Goal: Obtain resource: Obtain resource

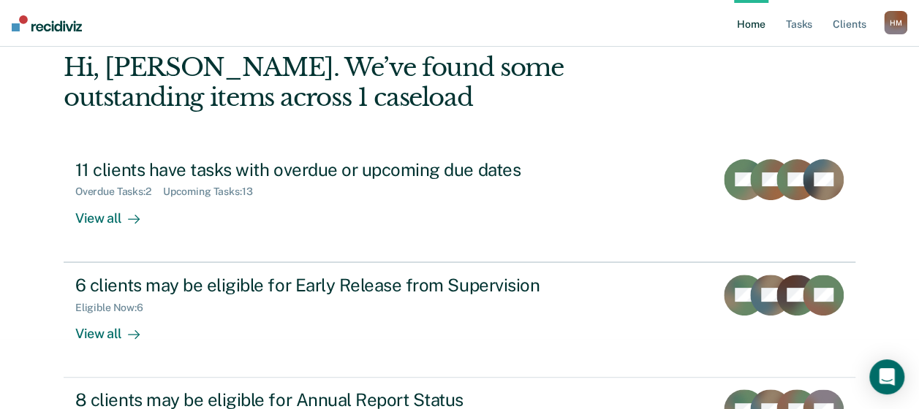
scroll to position [146, 0]
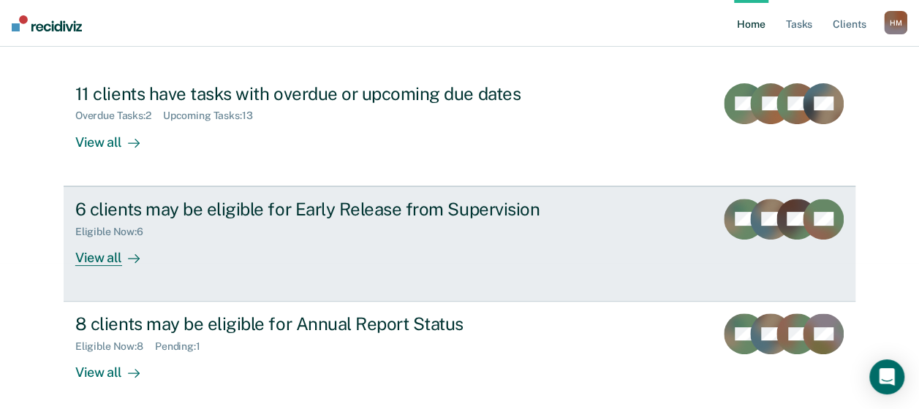
click at [379, 203] on div "6 clients may be eligible for Early Release from Supervision" at bounding box center [331, 209] width 513 height 21
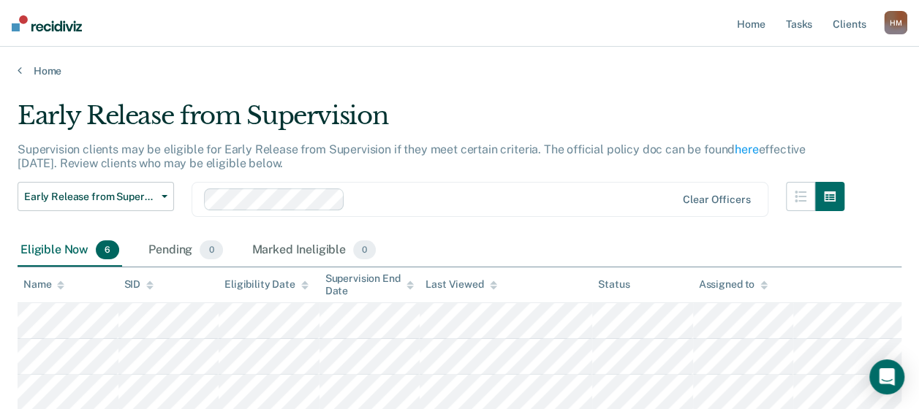
scroll to position [146, 0]
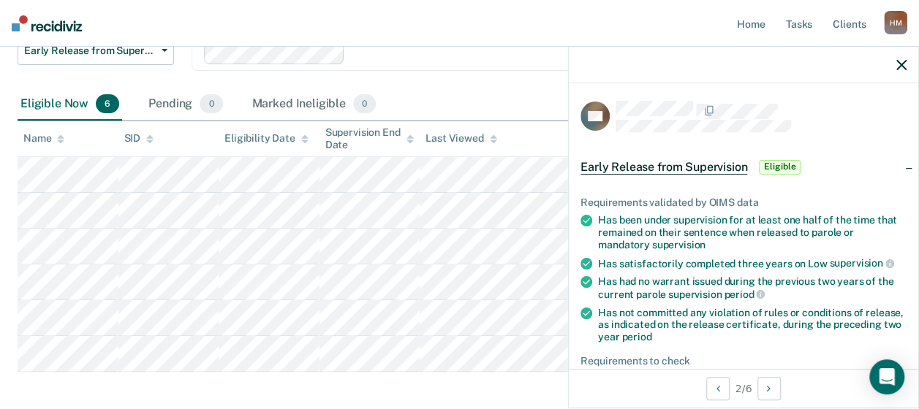
click at [504, 80] on div "Early Release from Supervision Early Release from Supervision Annual Report Sta…" at bounding box center [431, 62] width 827 height 53
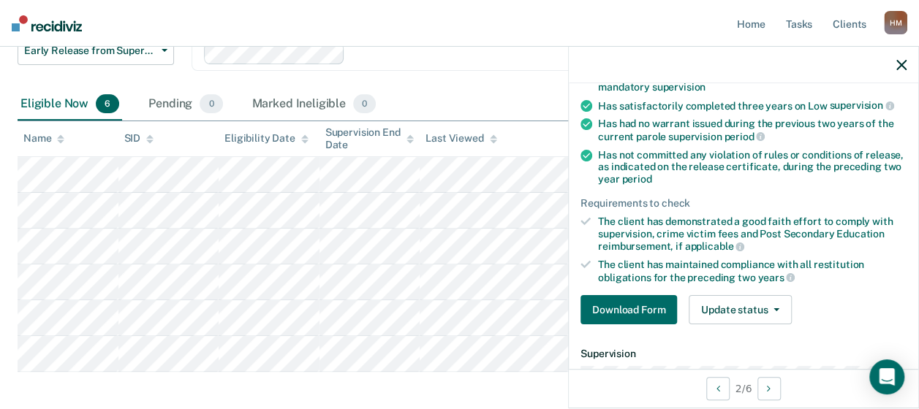
scroll to position [157, 0]
click at [618, 311] on button "Download Form" at bounding box center [628, 310] width 96 height 29
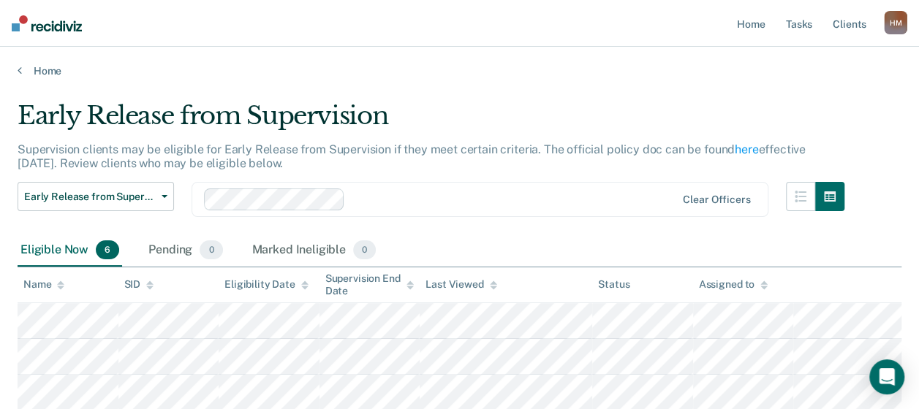
click at [69, 246] on div "Eligible Now 6" at bounding box center [70, 251] width 105 height 32
click at [41, 70] on link "Home" at bounding box center [460, 70] width 884 height 13
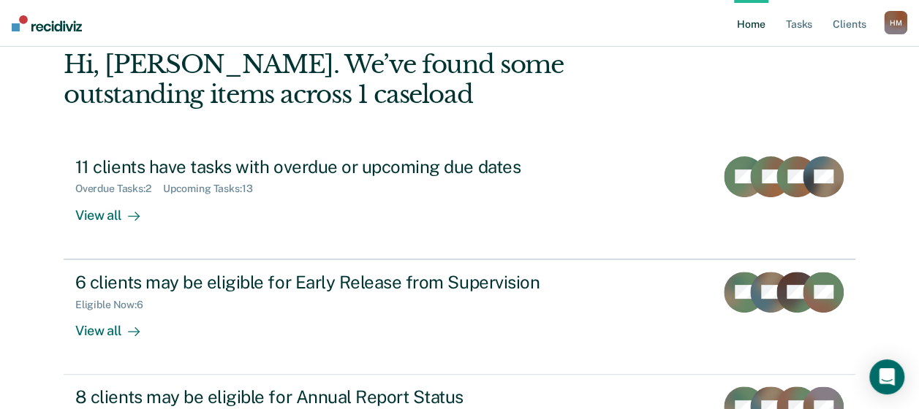
scroll to position [146, 0]
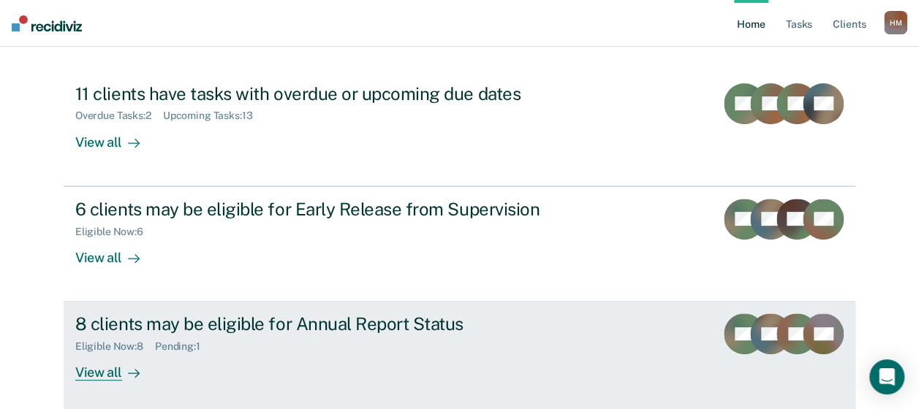
click at [91, 371] on div "View all" at bounding box center [116, 367] width 82 height 29
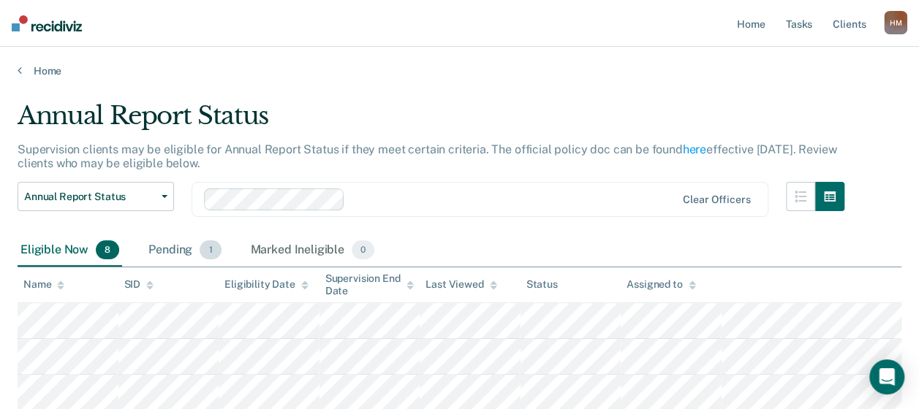
click at [183, 251] on div "Pending 1" at bounding box center [184, 251] width 78 height 32
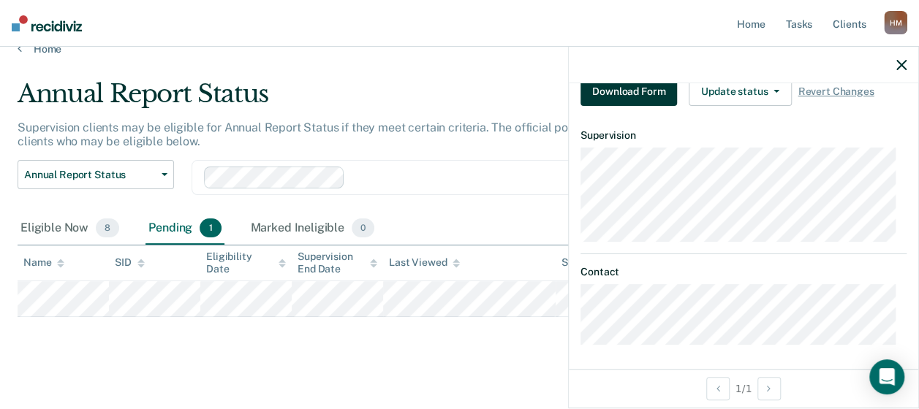
scroll to position [34, 0]
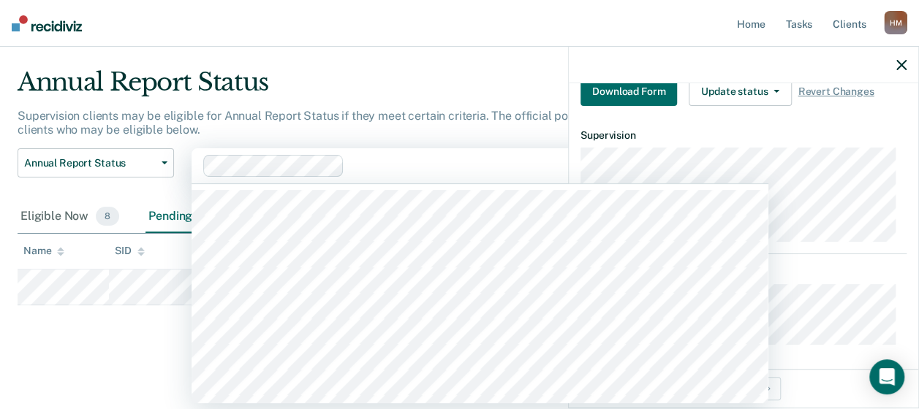
click at [428, 149] on div "Clear officers" at bounding box center [480, 165] width 577 height 35
click at [139, 328] on div "Annual Report Status Supervision clients may be eligible for Annual Report Stat…" at bounding box center [460, 207] width 884 height 281
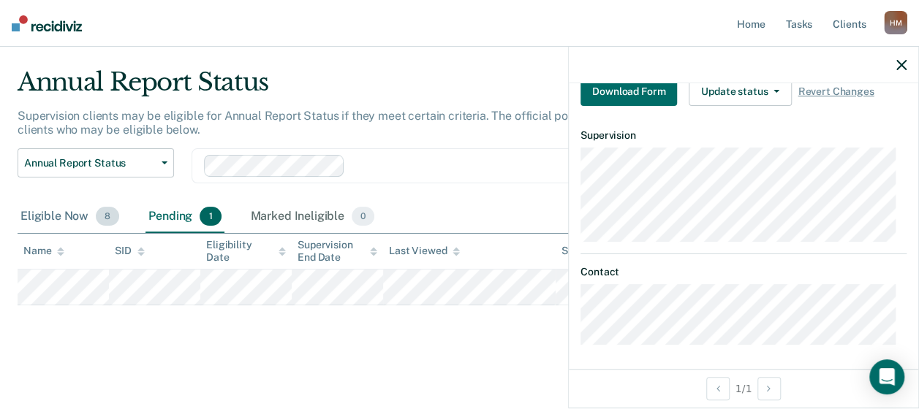
click at [42, 216] on div "Eligible Now 8" at bounding box center [70, 217] width 105 height 32
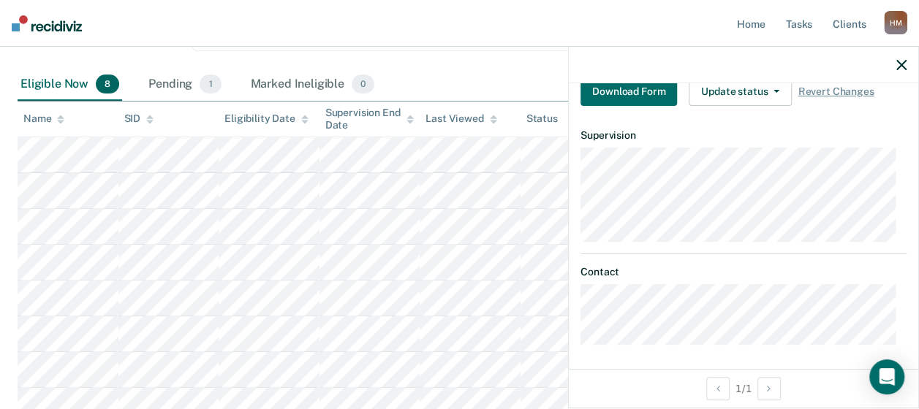
scroll to position [180, 0]
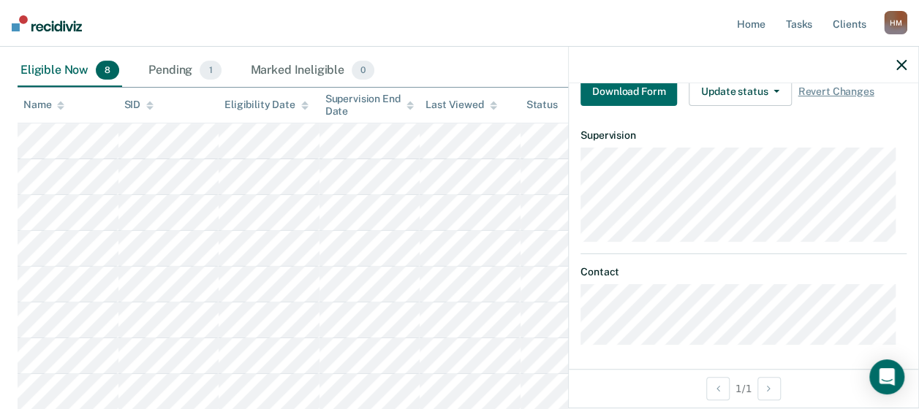
click at [896, 63] on icon "button" at bounding box center [901, 65] width 10 height 10
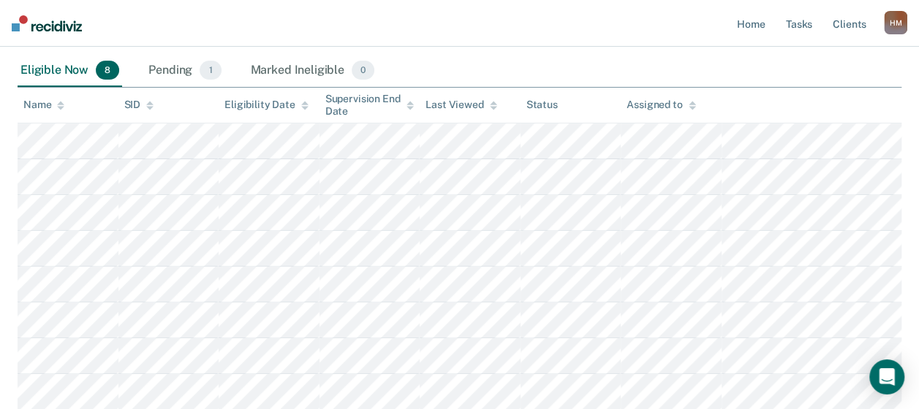
click at [355, 107] on div "Supervision End Date" at bounding box center [369, 105] width 89 height 25
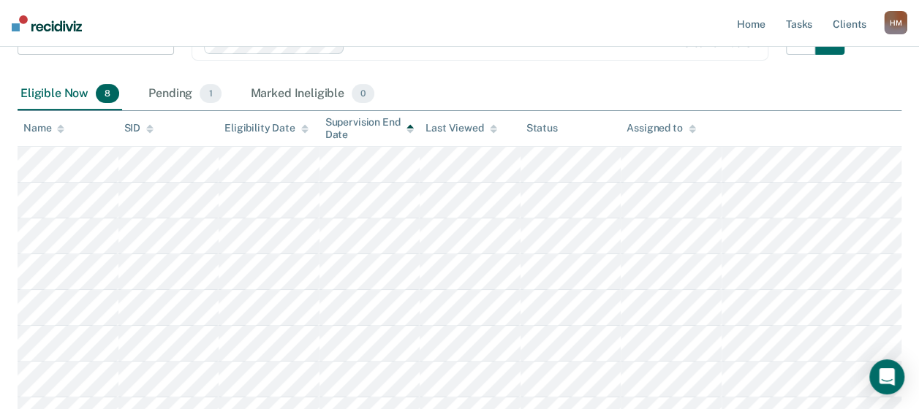
scroll to position [0, 0]
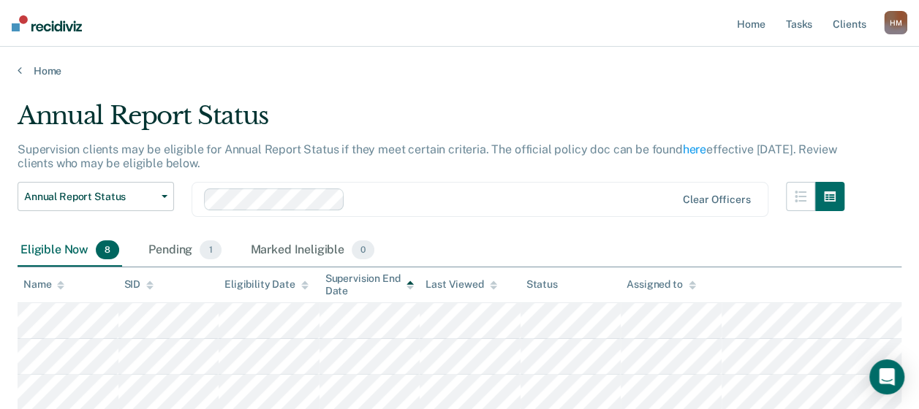
click at [45, 249] on div "Eligible Now 8" at bounding box center [70, 251] width 105 height 32
click at [162, 256] on div "Pending 1" at bounding box center [184, 251] width 78 height 32
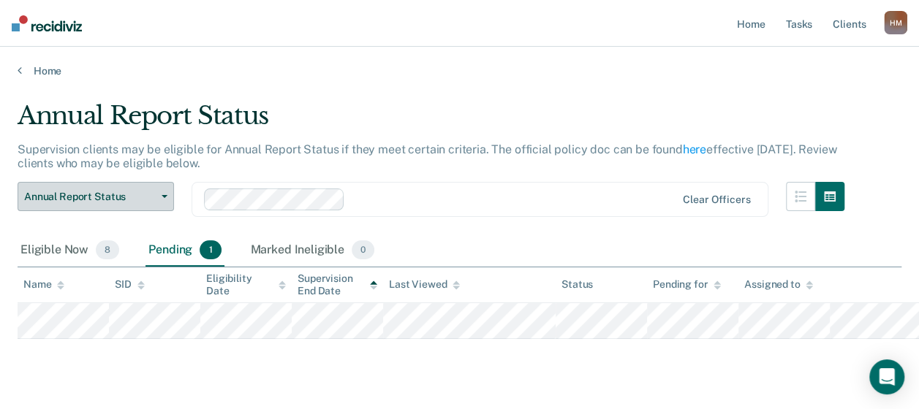
click at [74, 197] on span "Annual Report Status" at bounding box center [90, 197] width 132 height 12
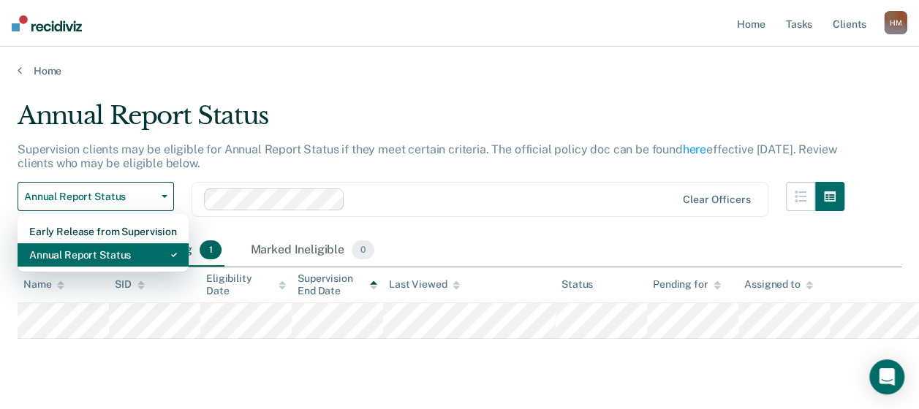
click at [72, 251] on div "Annual Report Status" at bounding box center [103, 254] width 148 height 23
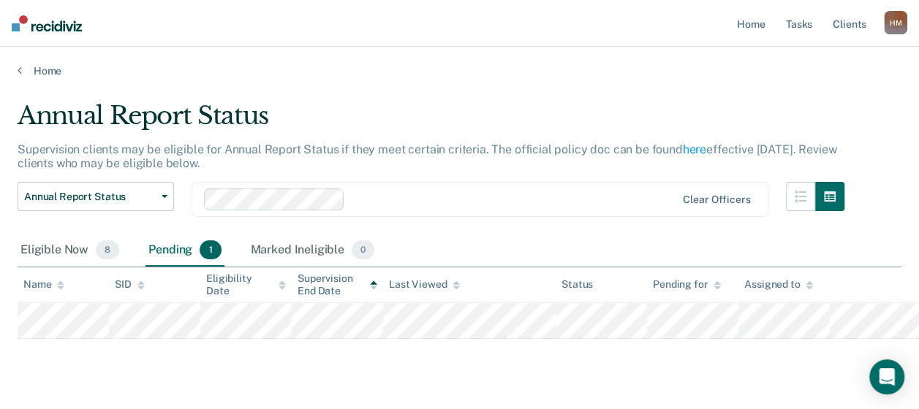
click at [29, 77] on main "Annual Report Status Supervision clients may be eligible for Annual Report Stat…" at bounding box center [459, 258] width 919 height 363
click at [48, 72] on link "Home" at bounding box center [460, 70] width 884 height 13
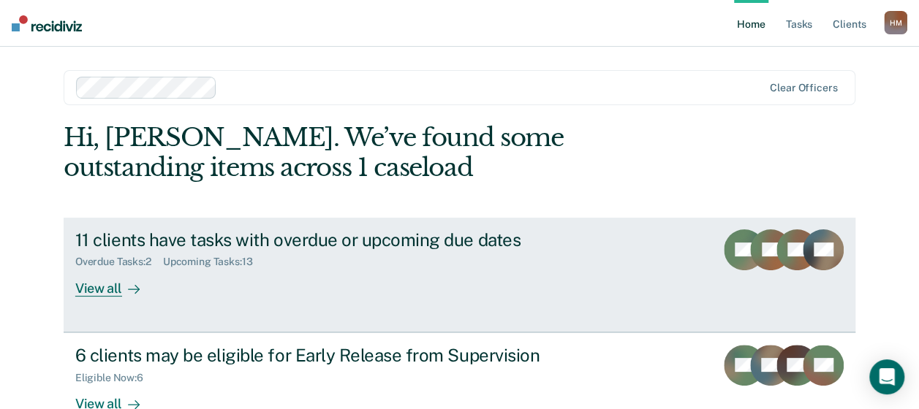
click at [289, 221] on link "11 clients have tasks with overdue or upcoming due dates Overdue Tasks : 2 Upco…" at bounding box center [460, 275] width 792 height 115
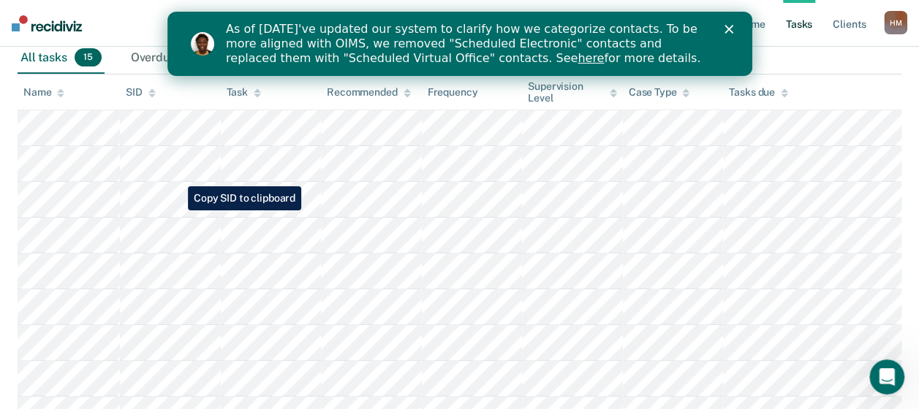
scroll to position [292, 0]
